Goal: Find specific page/section: Find specific page/section

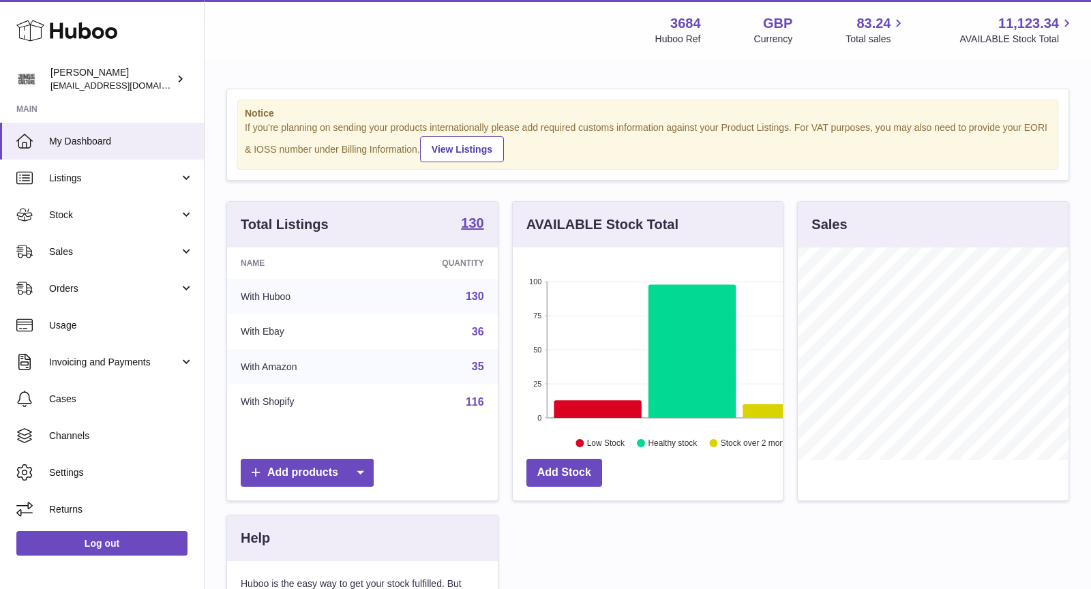
scroll to position [212, 271]
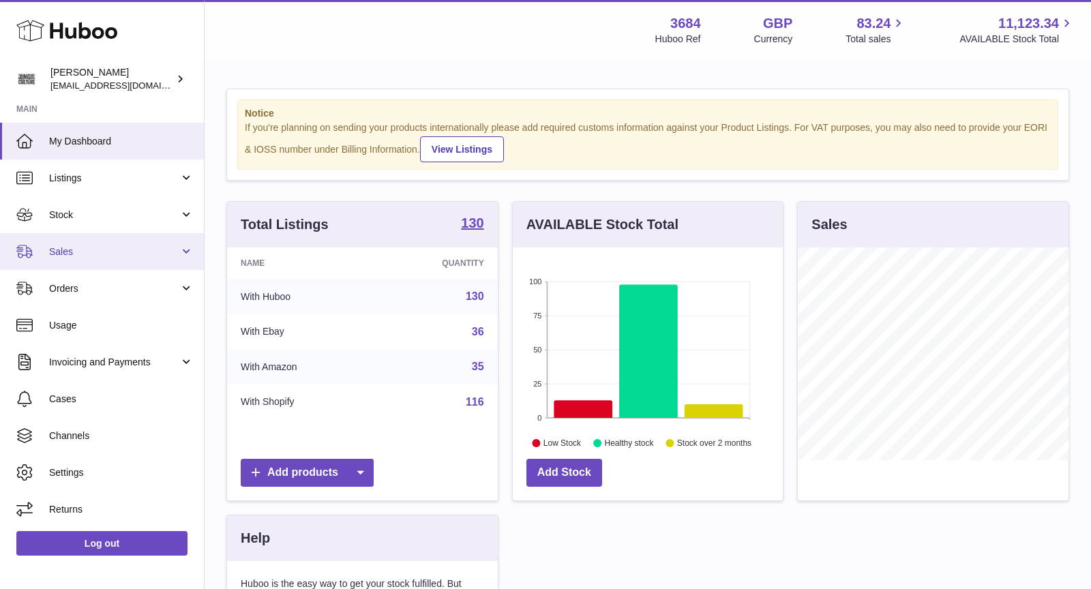
click at [105, 250] on span "Sales" at bounding box center [114, 251] width 130 height 13
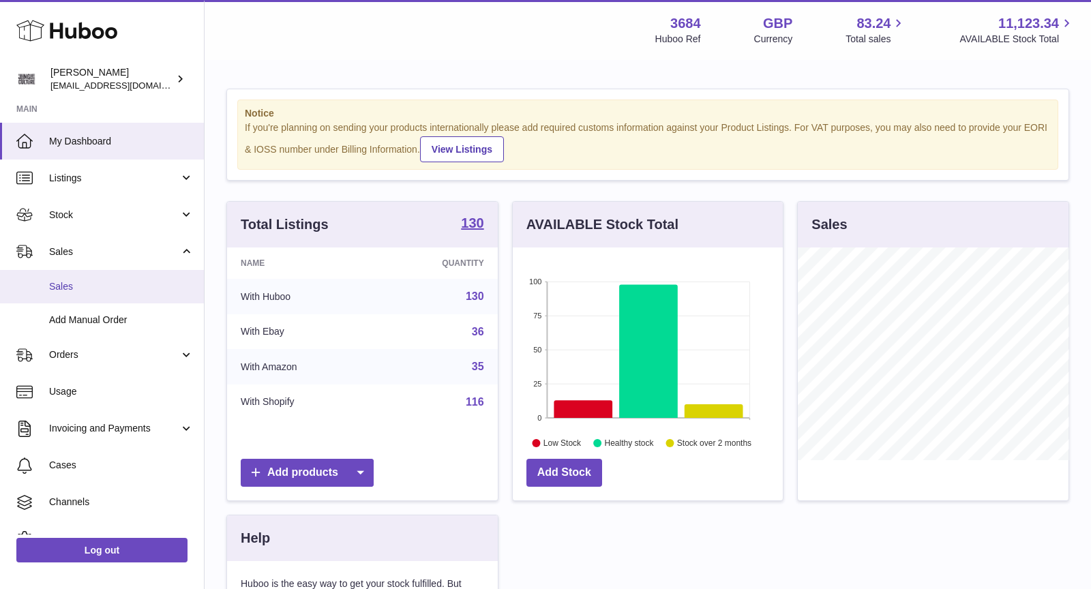
click at [104, 282] on span "Sales" at bounding box center [121, 286] width 145 height 13
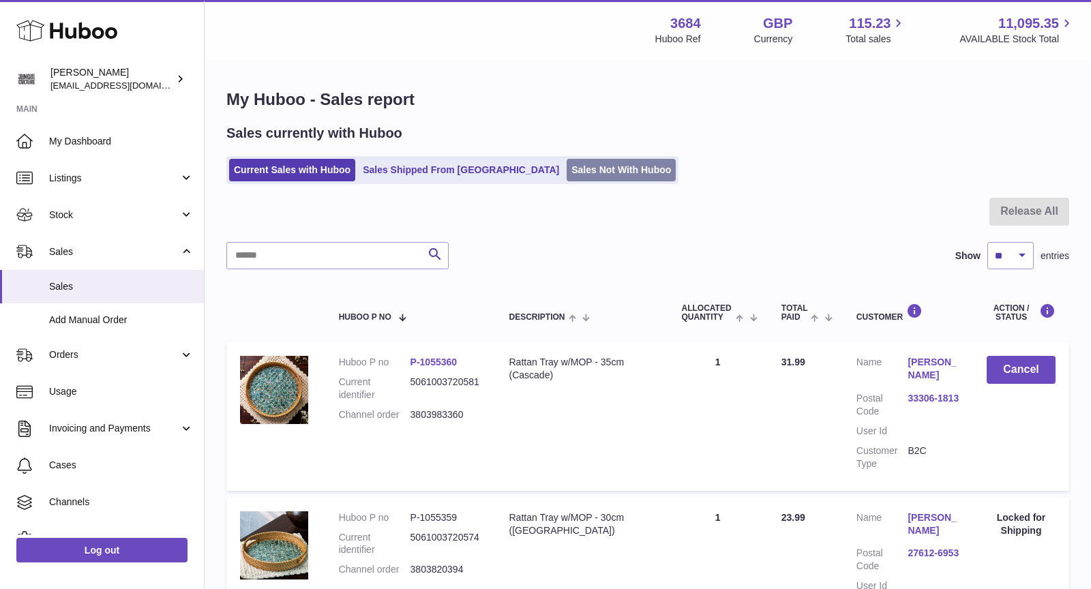
click at [567, 166] on link "Sales Not With Huboo" at bounding box center [621, 170] width 109 height 23
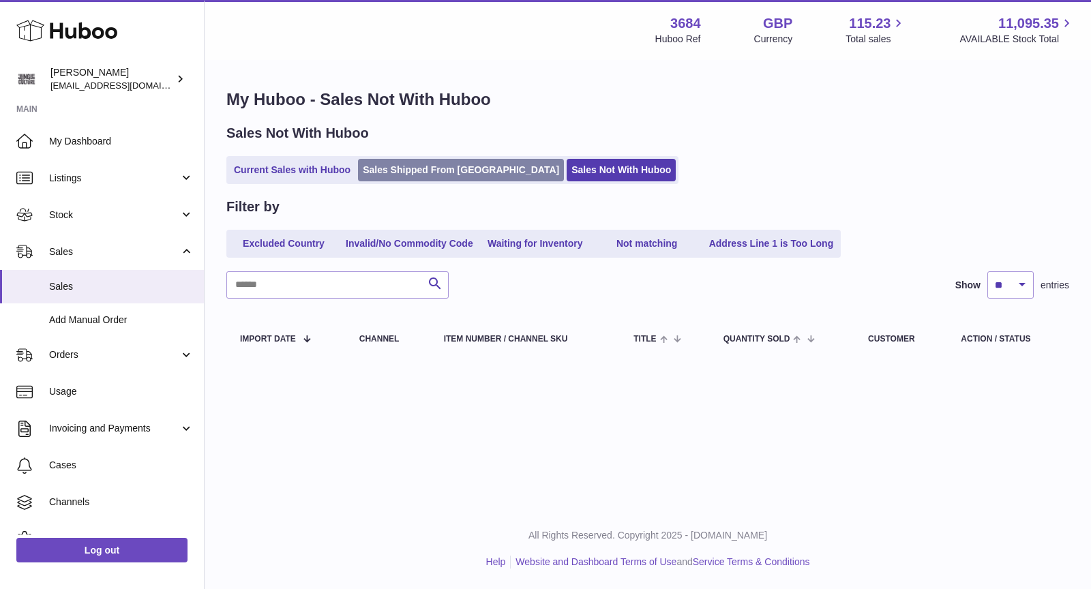
click at [404, 174] on link "Sales Shipped From [GEOGRAPHIC_DATA]" at bounding box center [461, 170] width 206 height 23
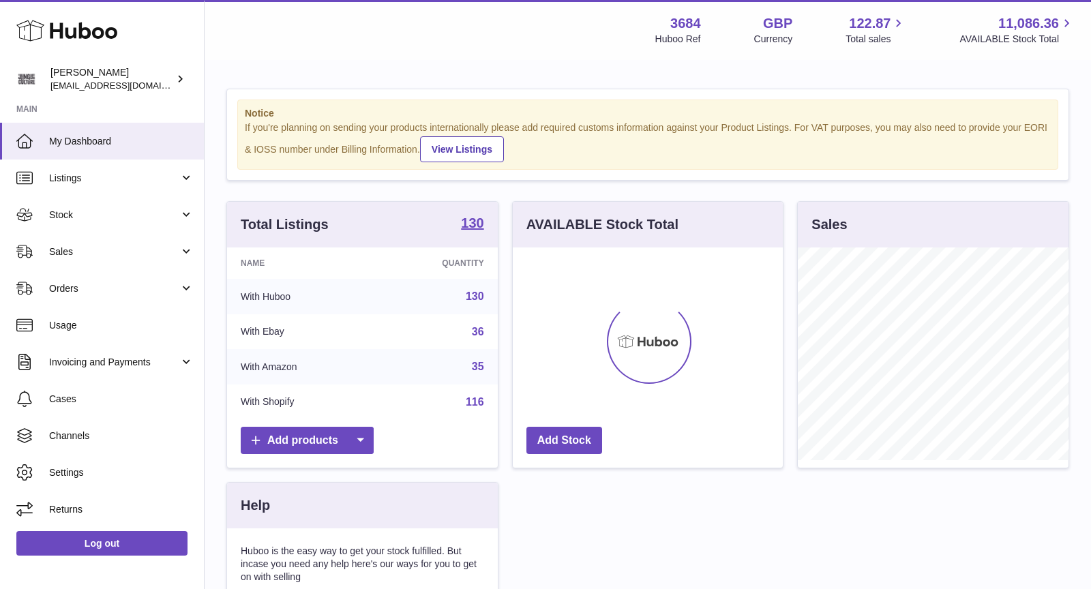
scroll to position [212, 271]
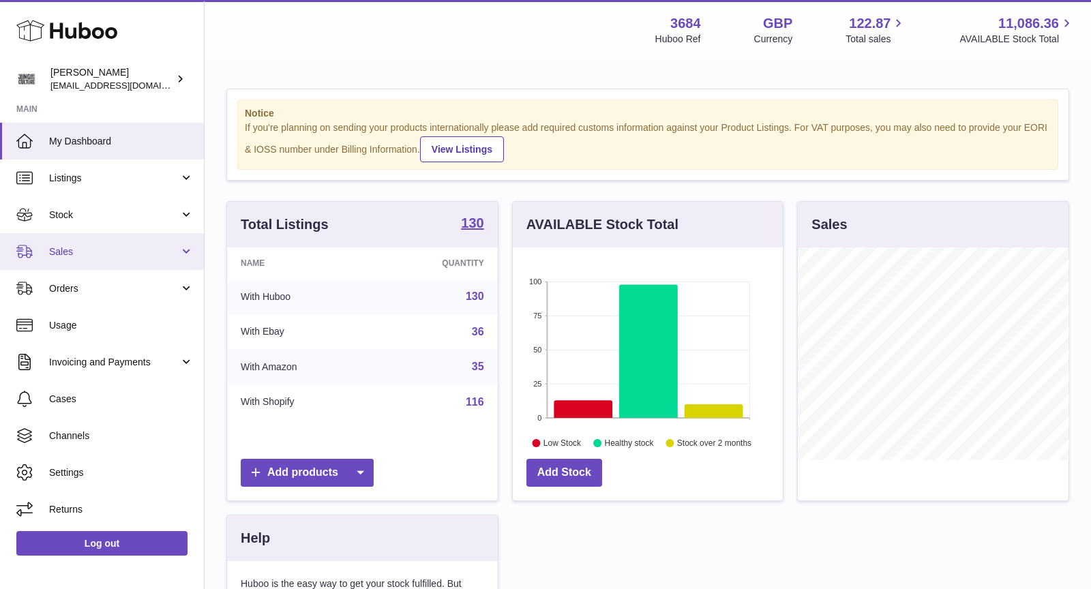
click at [59, 250] on span "Sales" at bounding box center [114, 251] width 130 height 13
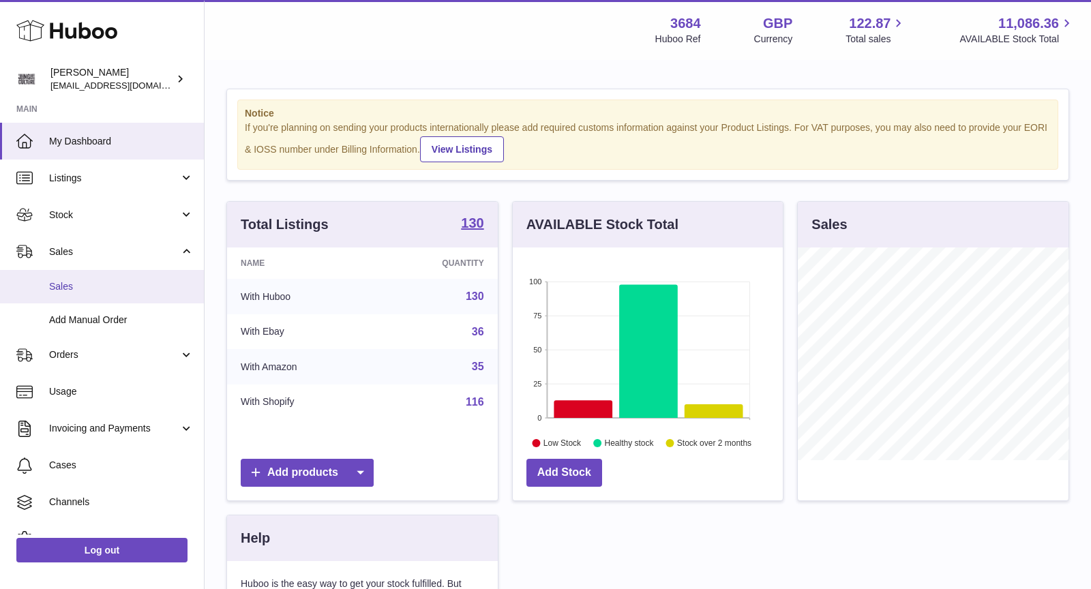
click at [100, 282] on span "Sales" at bounding box center [121, 286] width 145 height 13
